Goal: Task Accomplishment & Management: Use online tool/utility

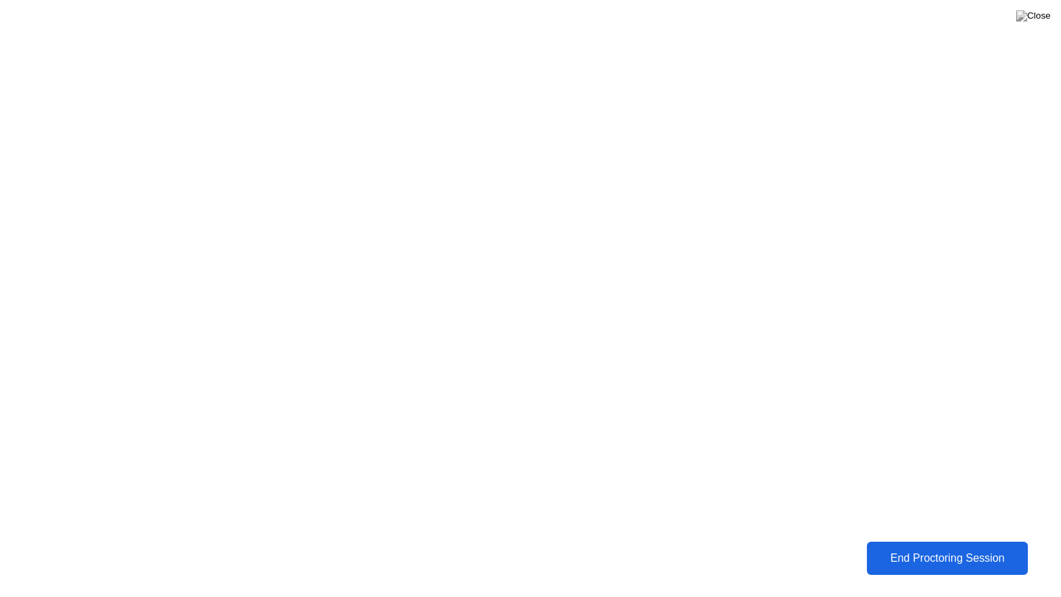
click at [931, 563] on div "End Proctoring Session" at bounding box center [947, 558] width 153 height 12
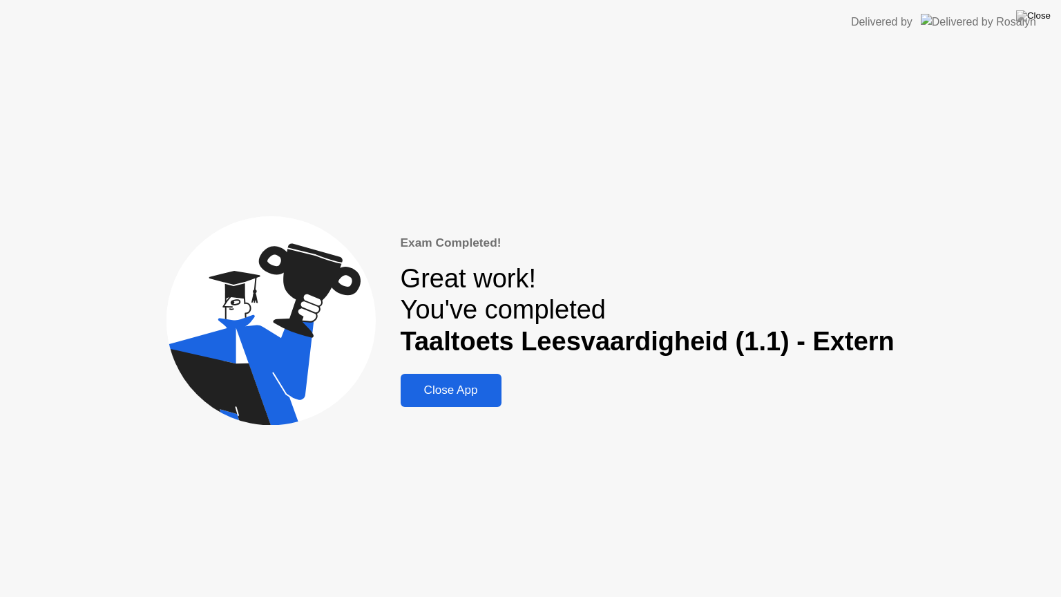
click at [969, 205] on div "Exam Completed! Great work! You've completed Taaltoets Leesvaardigheid (1.1) - …" at bounding box center [530, 320] width 1061 height 552
click at [457, 389] on div "Close App" at bounding box center [451, 390] width 93 height 14
